Goal: Information Seeking & Learning: Understand process/instructions

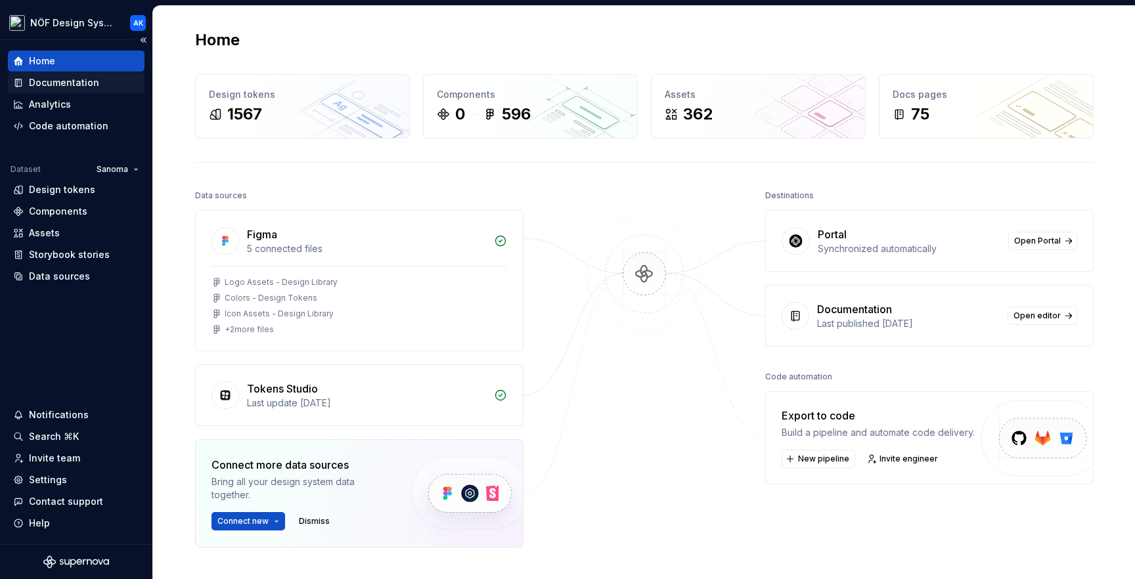
click at [83, 80] on div "Documentation" at bounding box center [64, 82] width 70 height 13
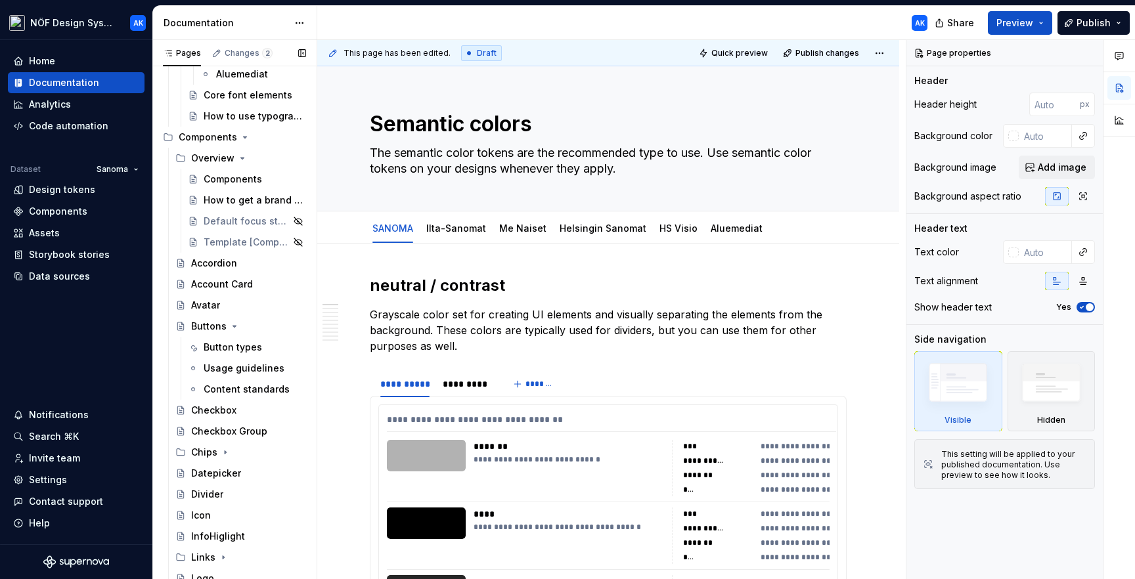
scroll to position [784, 0]
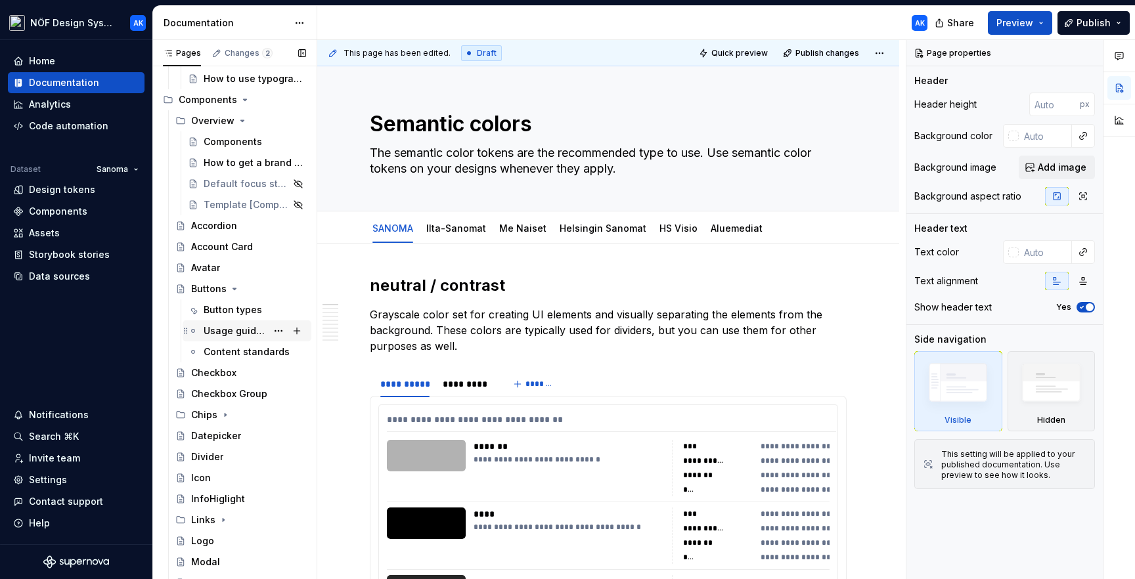
click at [222, 329] on div "Usage guidelines" at bounding box center [235, 331] width 63 height 13
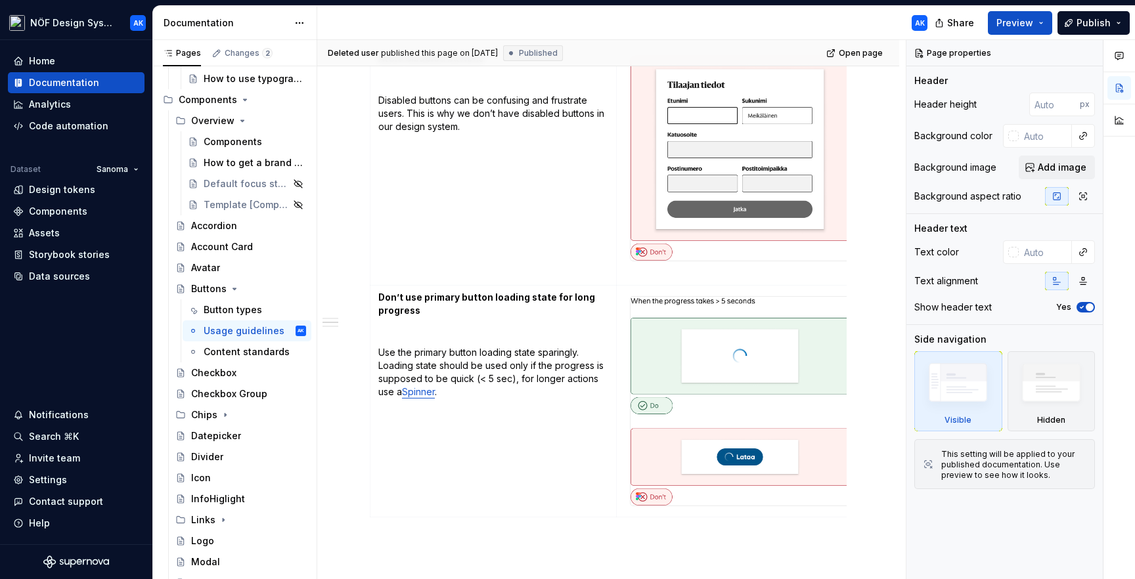
scroll to position [1065, 0]
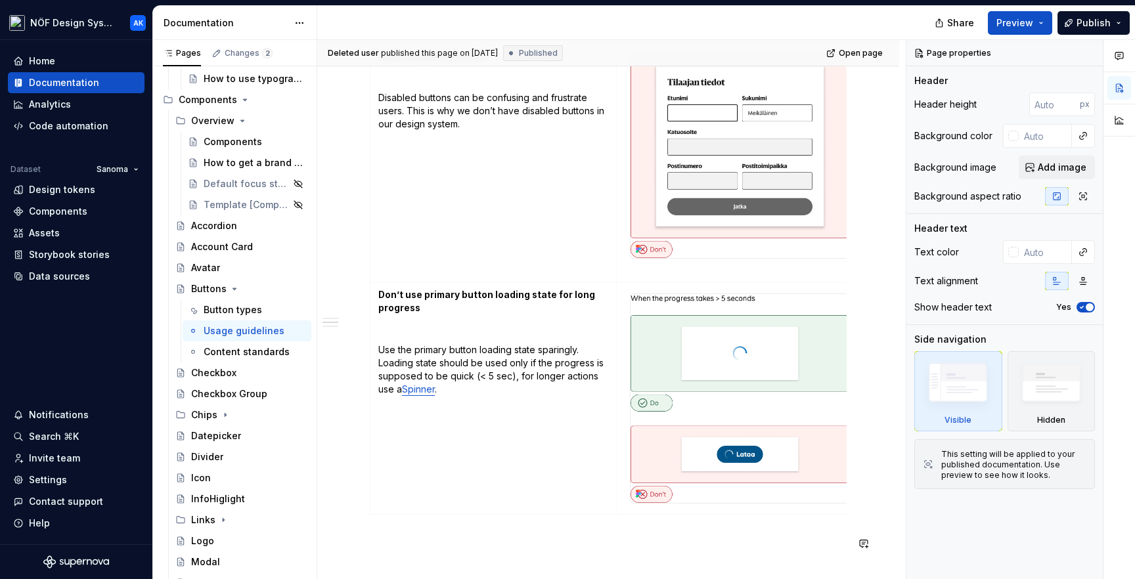
type textarea "*"
